Goal: Information Seeking & Learning: Learn about a topic

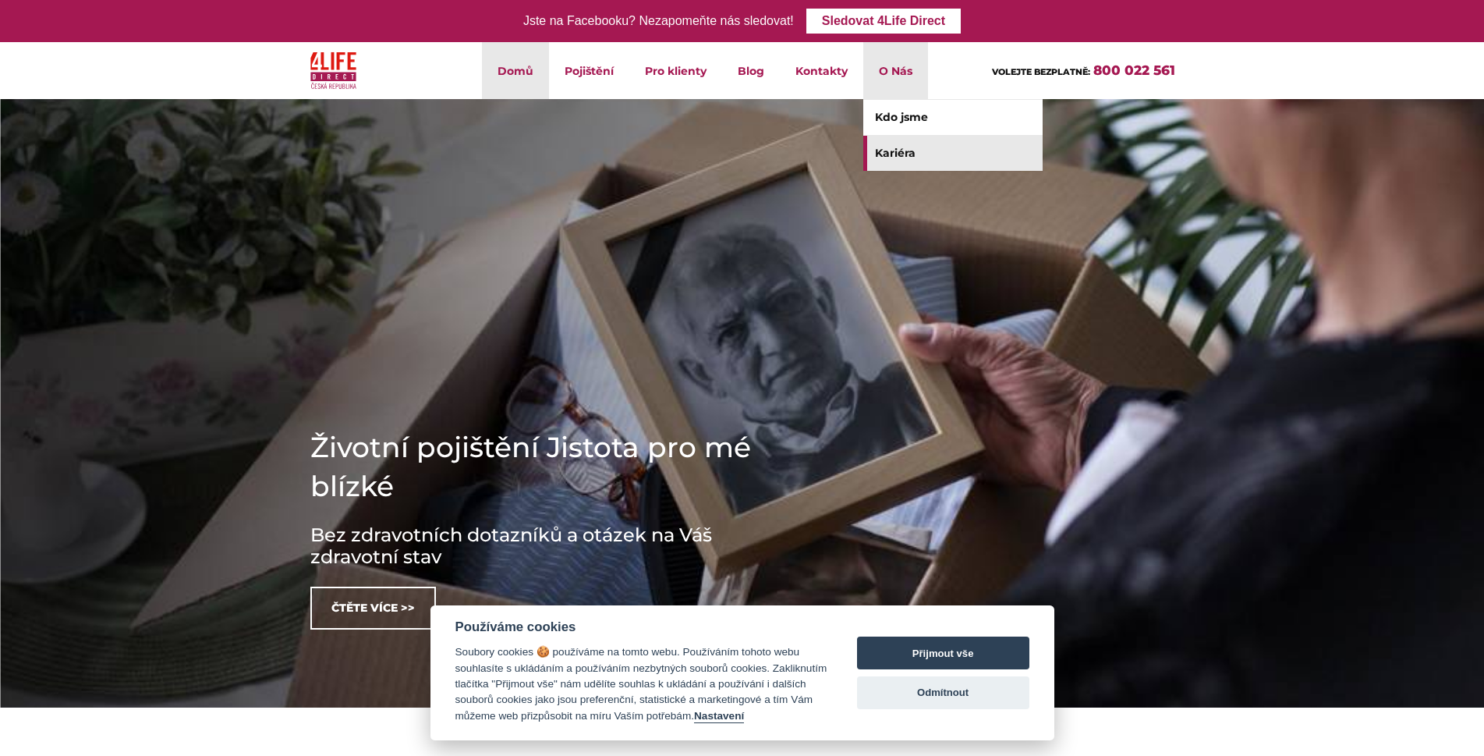
click at [895, 151] on link "Kariéra" at bounding box center [952, 153] width 179 height 35
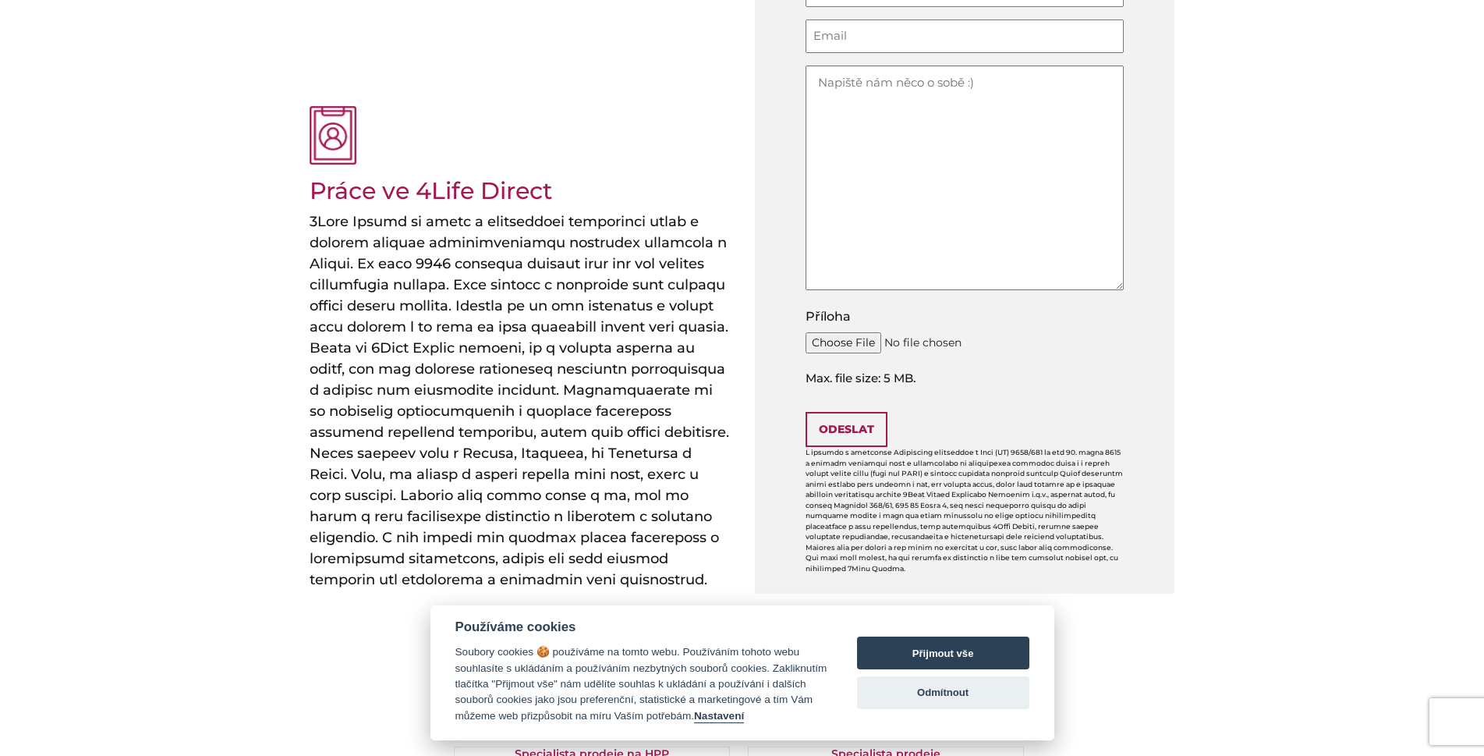
scroll to position [567, 0]
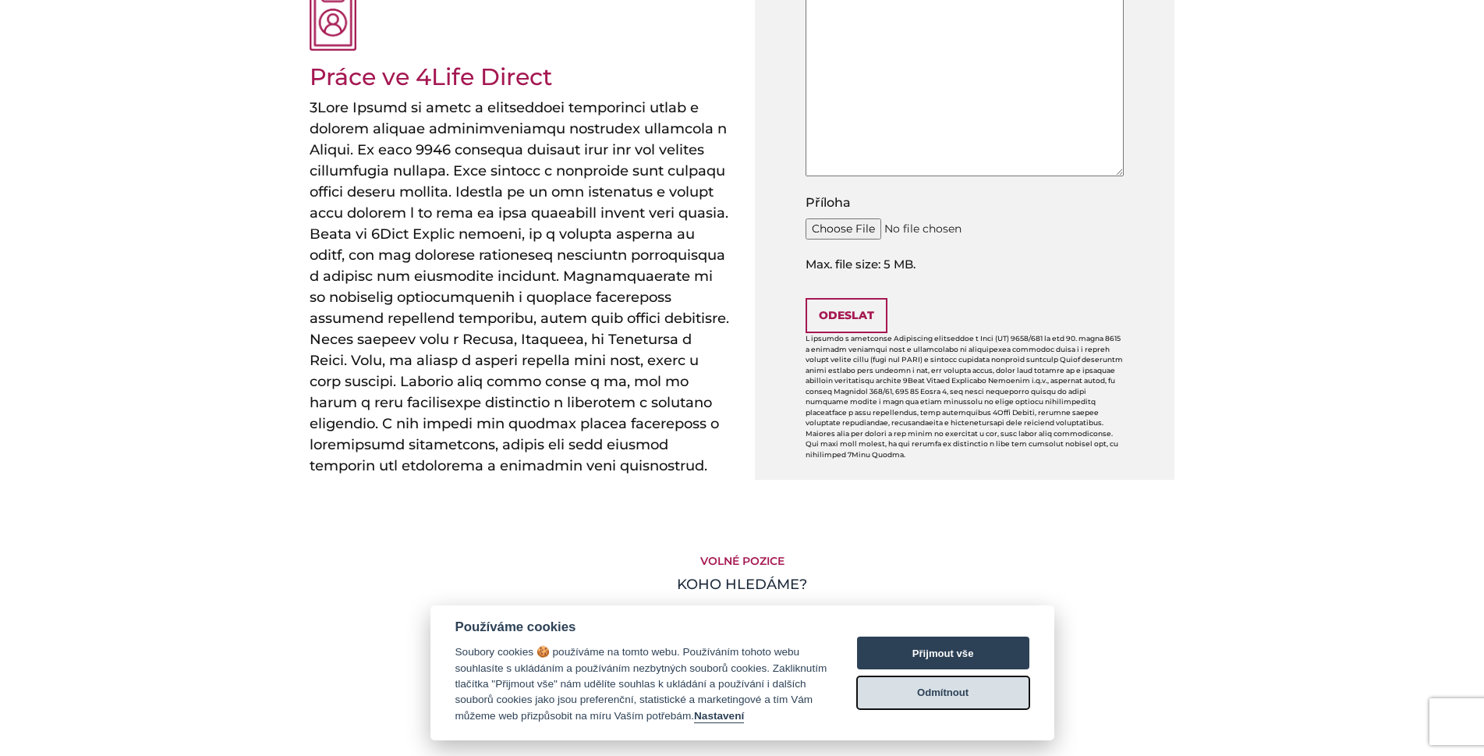
click at [931, 693] on button "Odmítnout" at bounding box center [943, 692] width 172 height 33
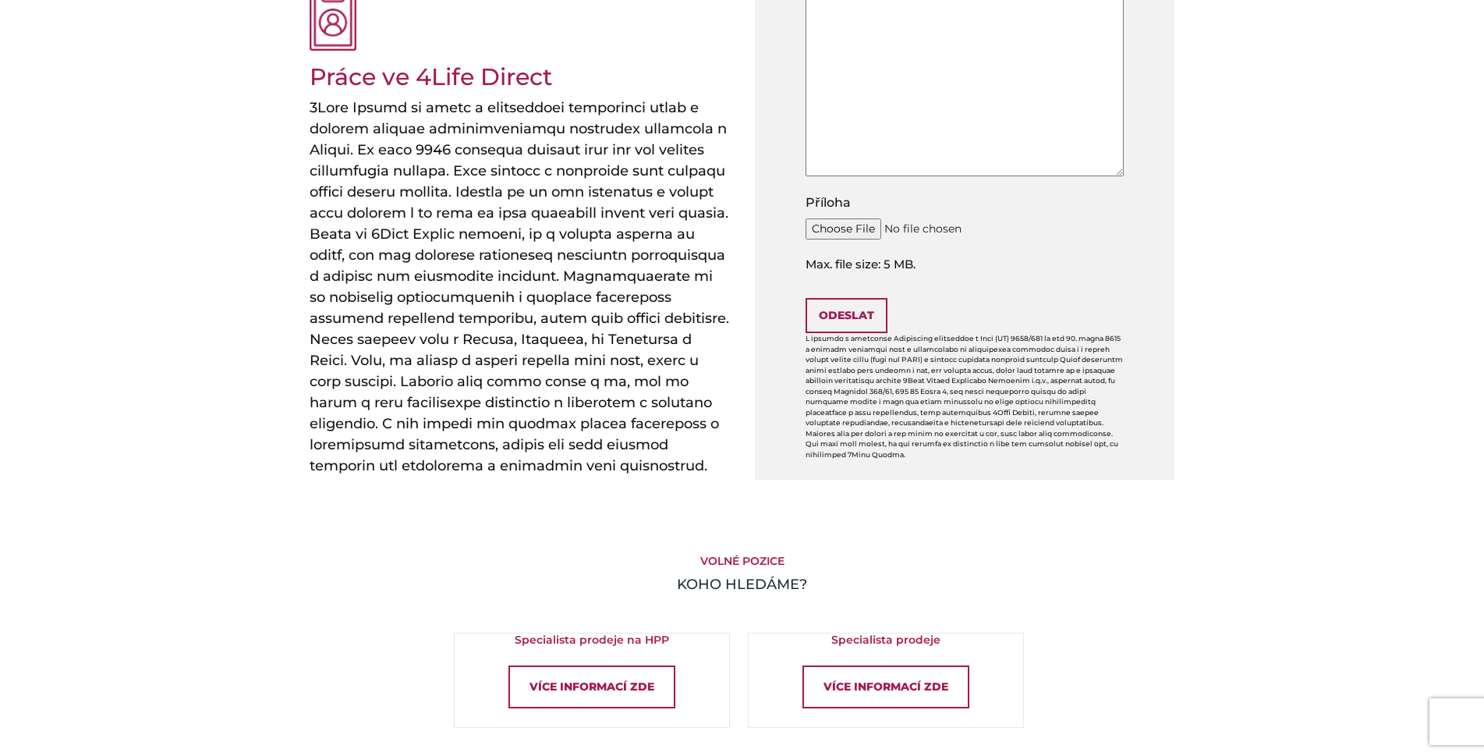
scroll to position [1020, 0]
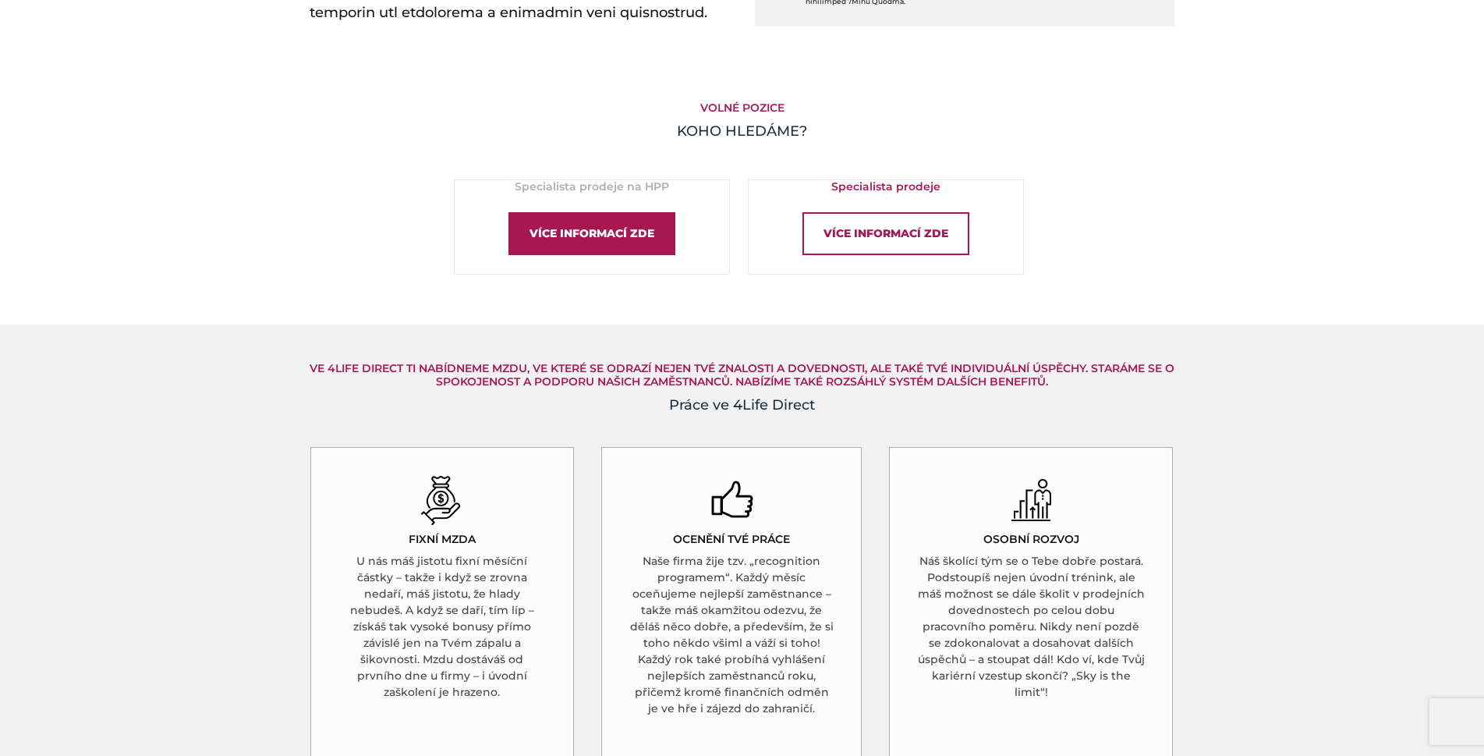
click at [644, 239] on div "Více informací zde" at bounding box center [591, 233] width 167 height 43
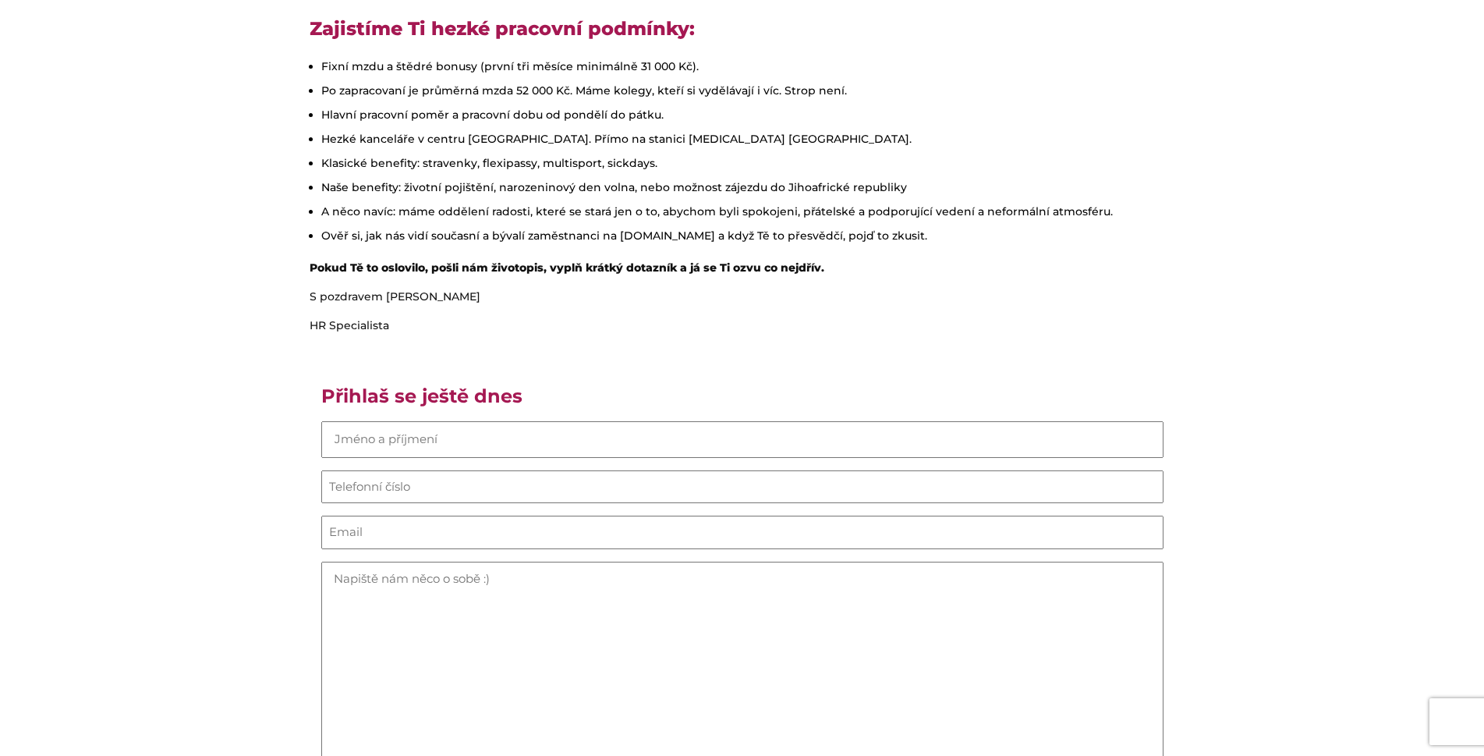
scroll to position [340, 0]
